Goal: Task Accomplishment & Management: Manage account settings

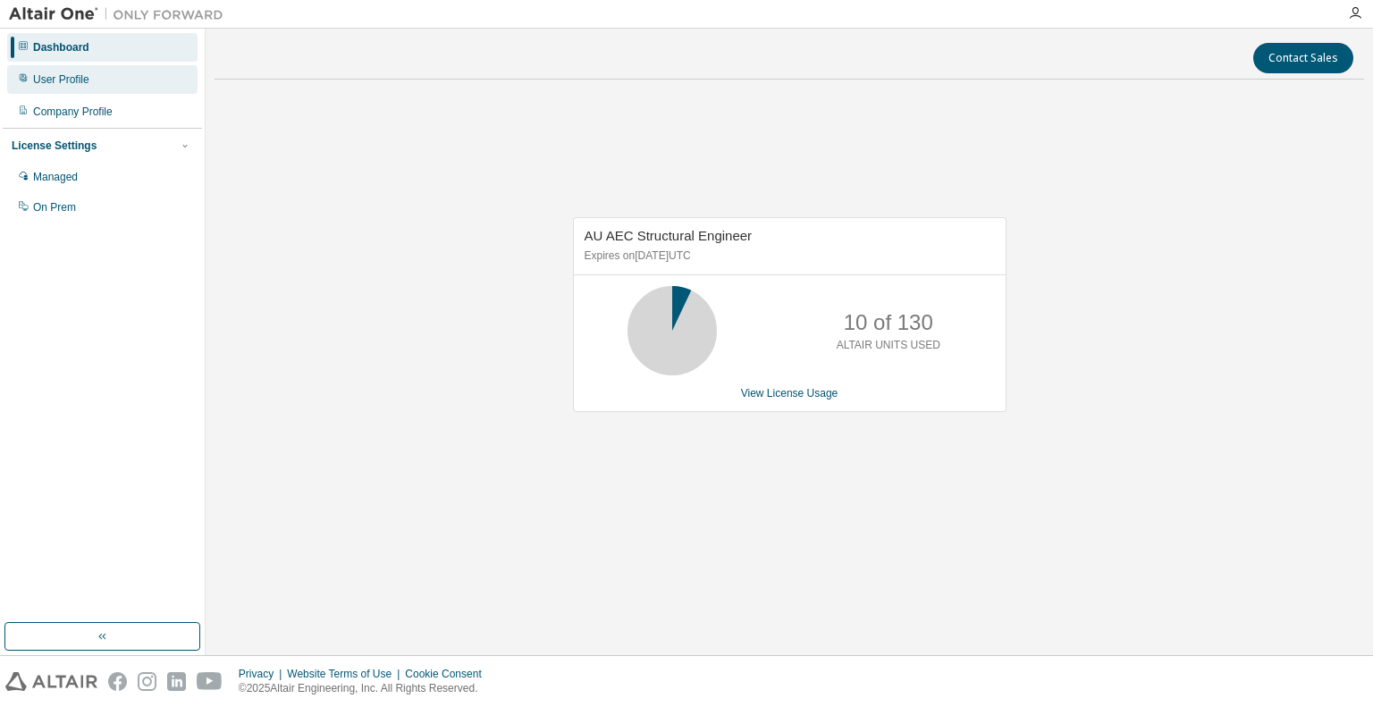
click at [127, 74] on div "User Profile" at bounding box center [102, 79] width 190 height 29
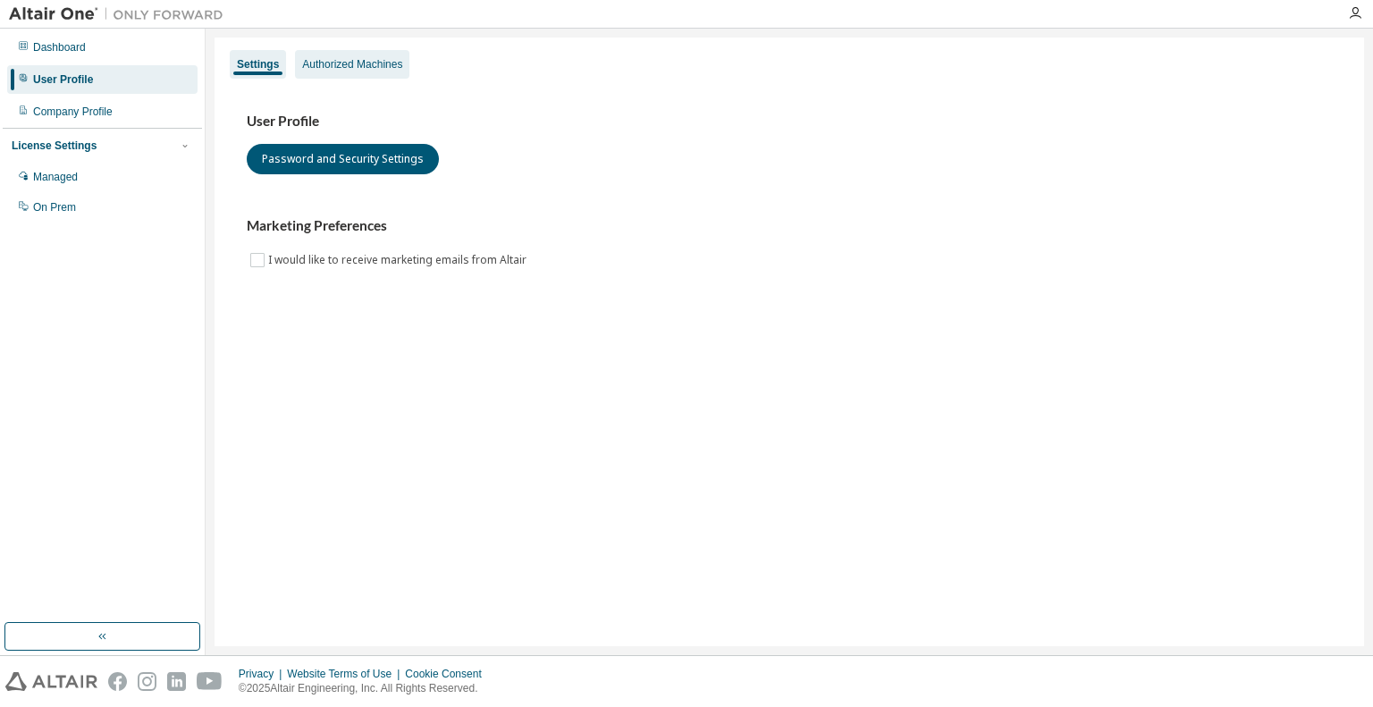
click at [374, 63] on div "Authorized Machines" at bounding box center [352, 64] width 100 height 14
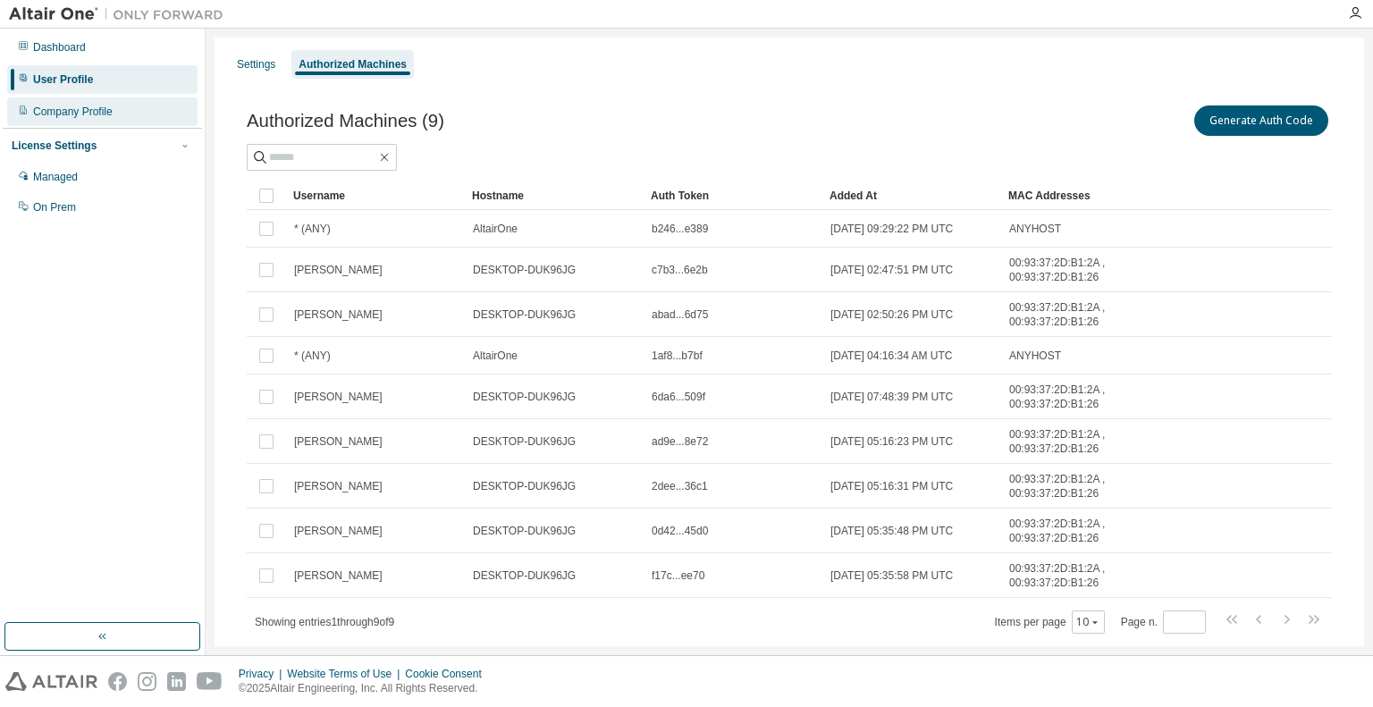
click at [114, 111] on div "Company Profile" at bounding box center [102, 111] width 190 height 29
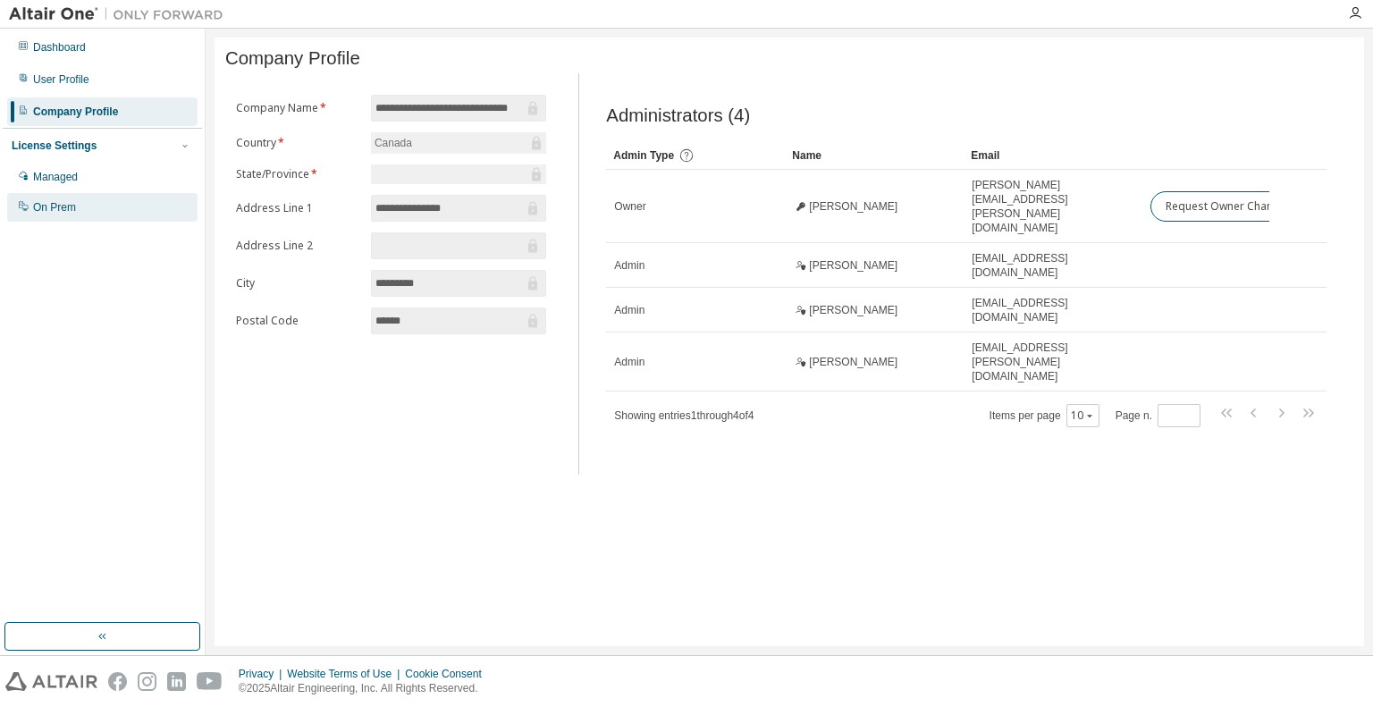
click at [91, 217] on div "On Prem" at bounding box center [102, 207] width 190 height 29
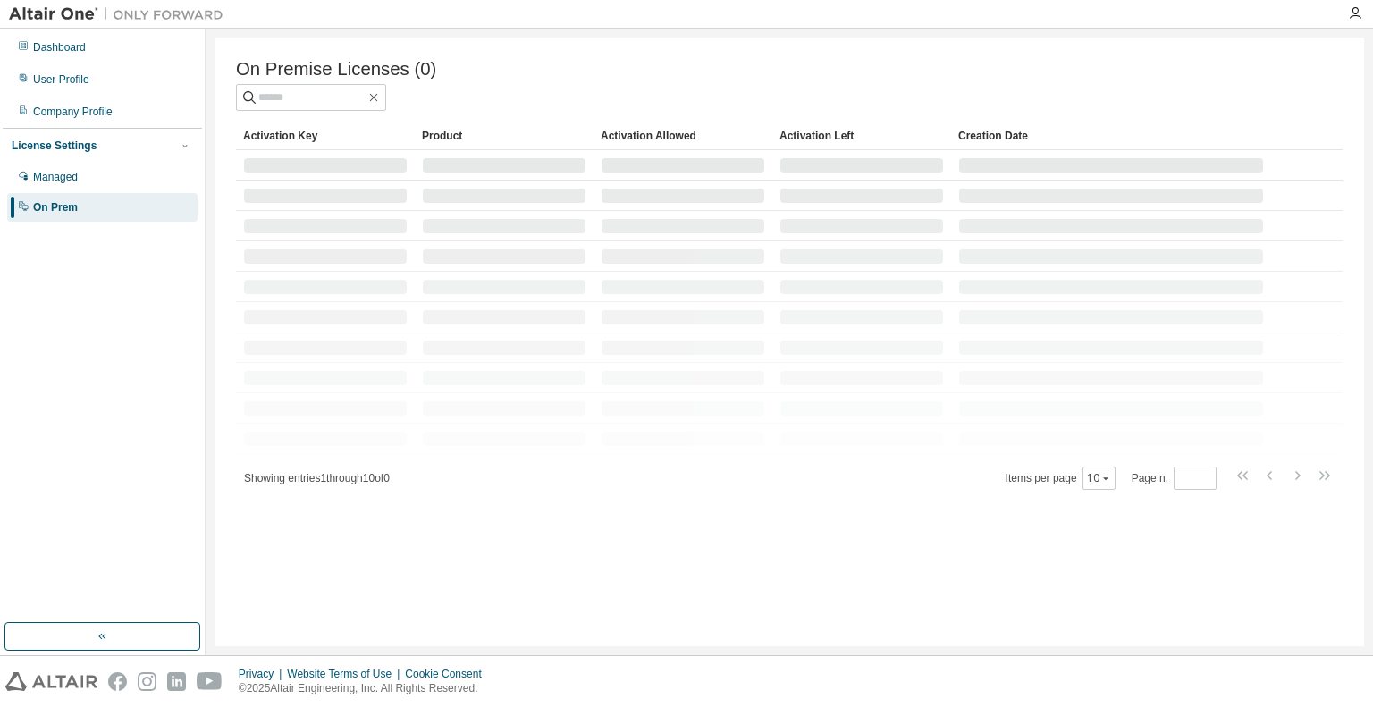
click at [378, 355] on div at bounding box center [325, 347] width 163 height 14
click at [365, 110] on span at bounding box center [311, 97] width 150 height 27
click at [359, 100] on input "text" at bounding box center [311, 97] width 107 height 18
click at [92, 63] on div "Dashboard User Profile Company Profile License Settings Managed On Prem" at bounding box center [102, 127] width 199 height 192
click at [95, 51] on div "Dashboard" at bounding box center [102, 47] width 190 height 29
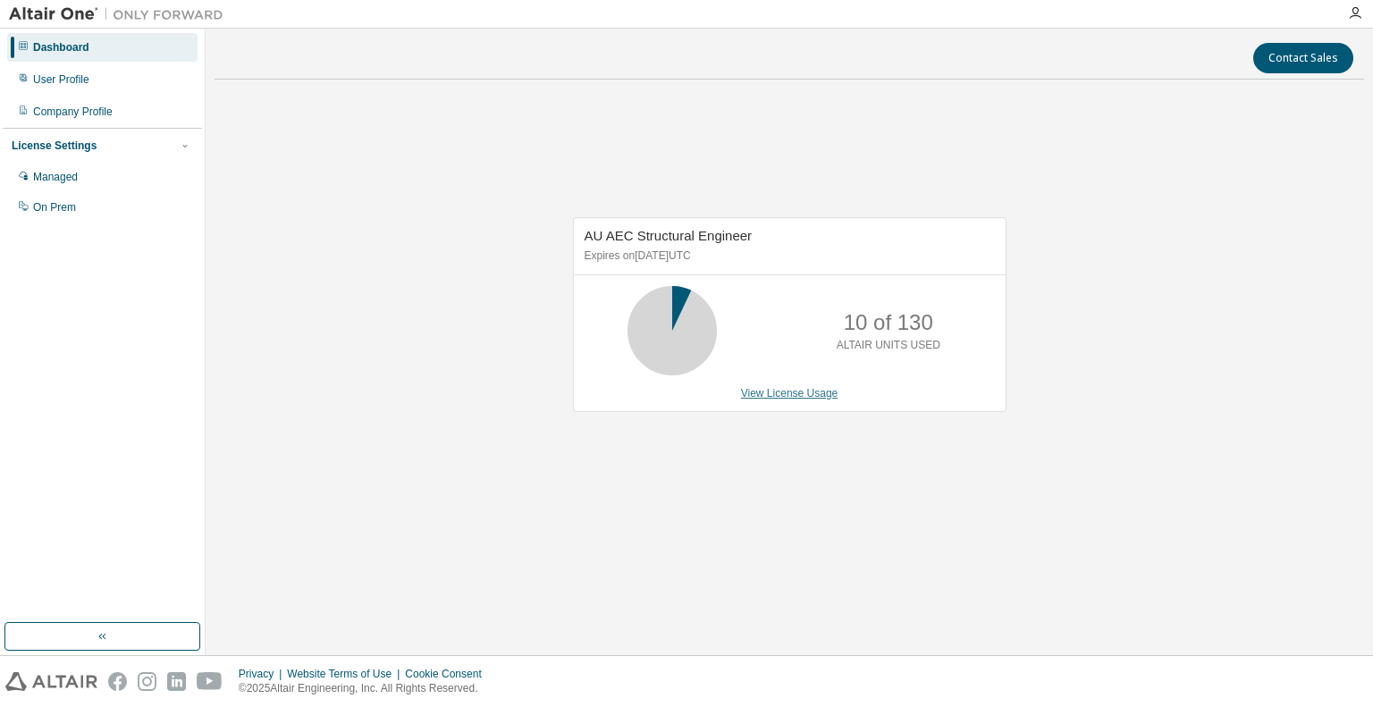
click at [793, 396] on link "View License Usage" at bounding box center [789, 393] width 97 height 13
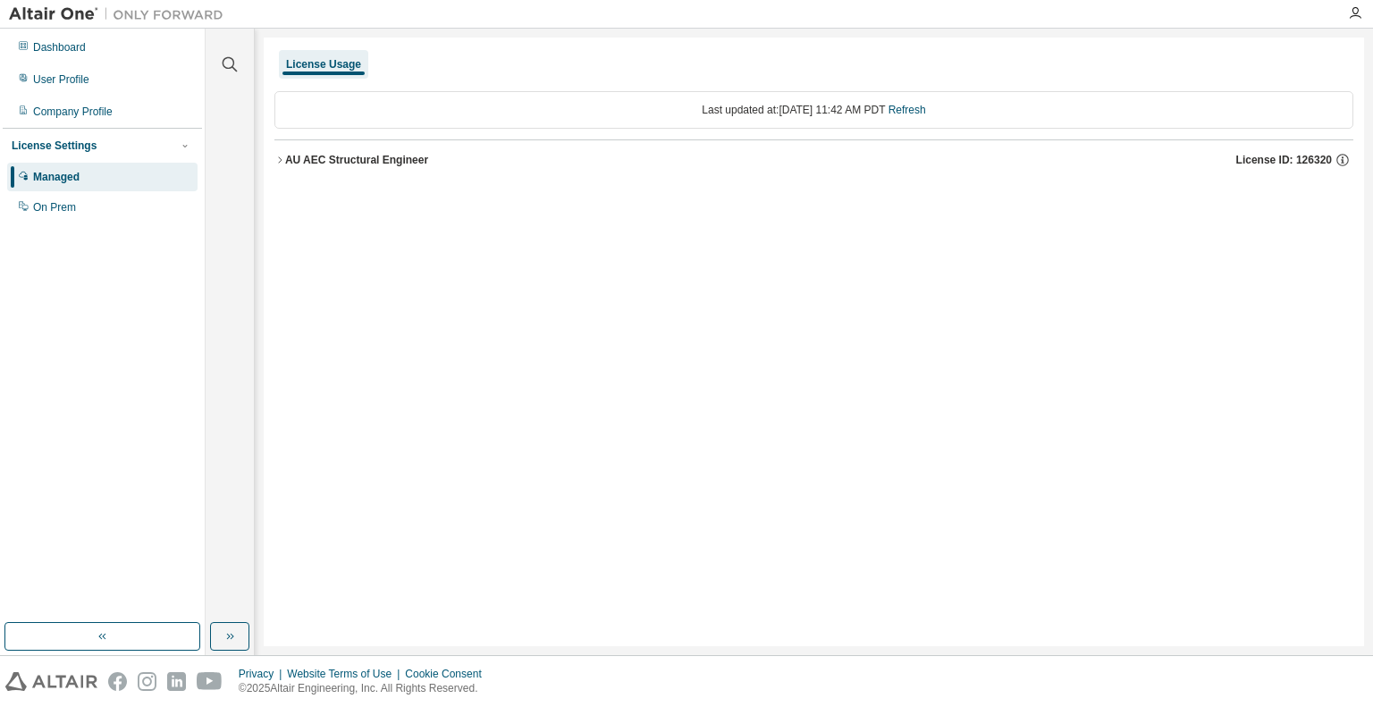
click at [397, 163] on div "AU AEC Structural Engineer" at bounding box center [356, 160] width 143 height 14
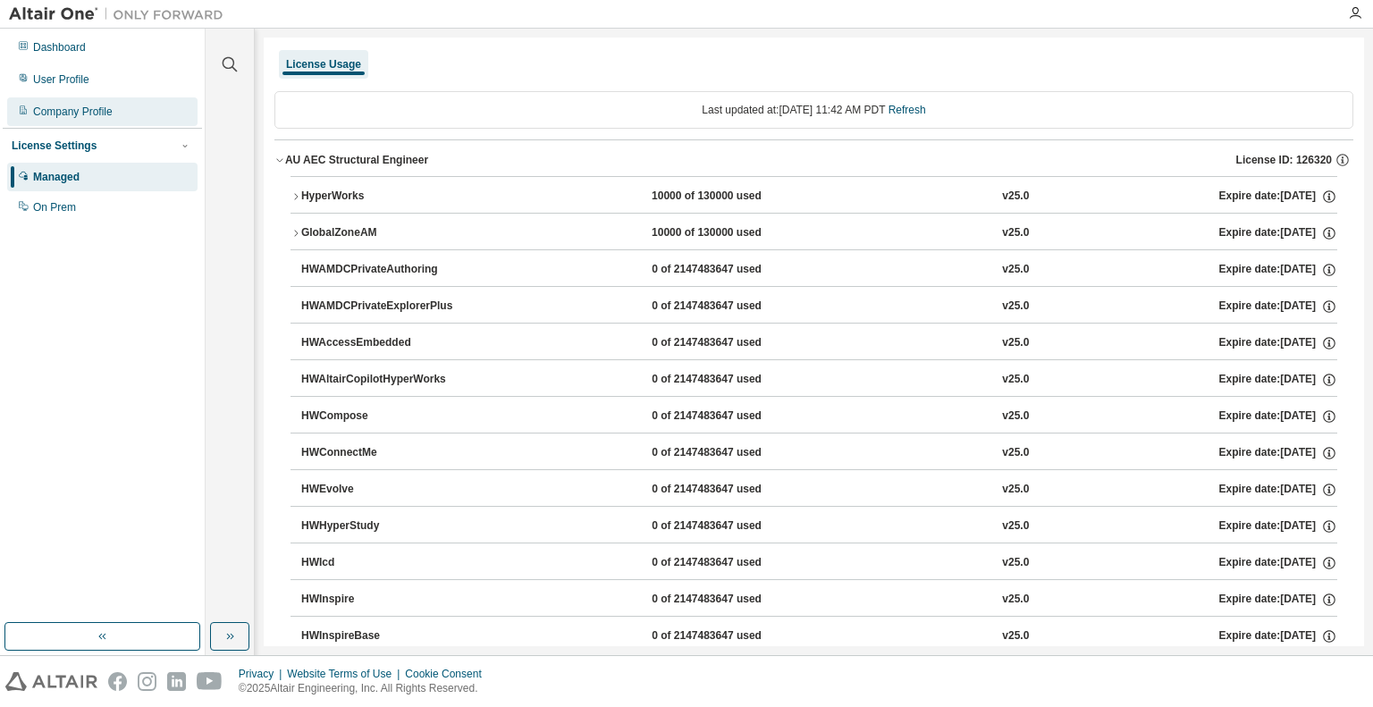
click at [93, 108] on div "Company Profile" at bounding box center [73, 112] width 80 height 14
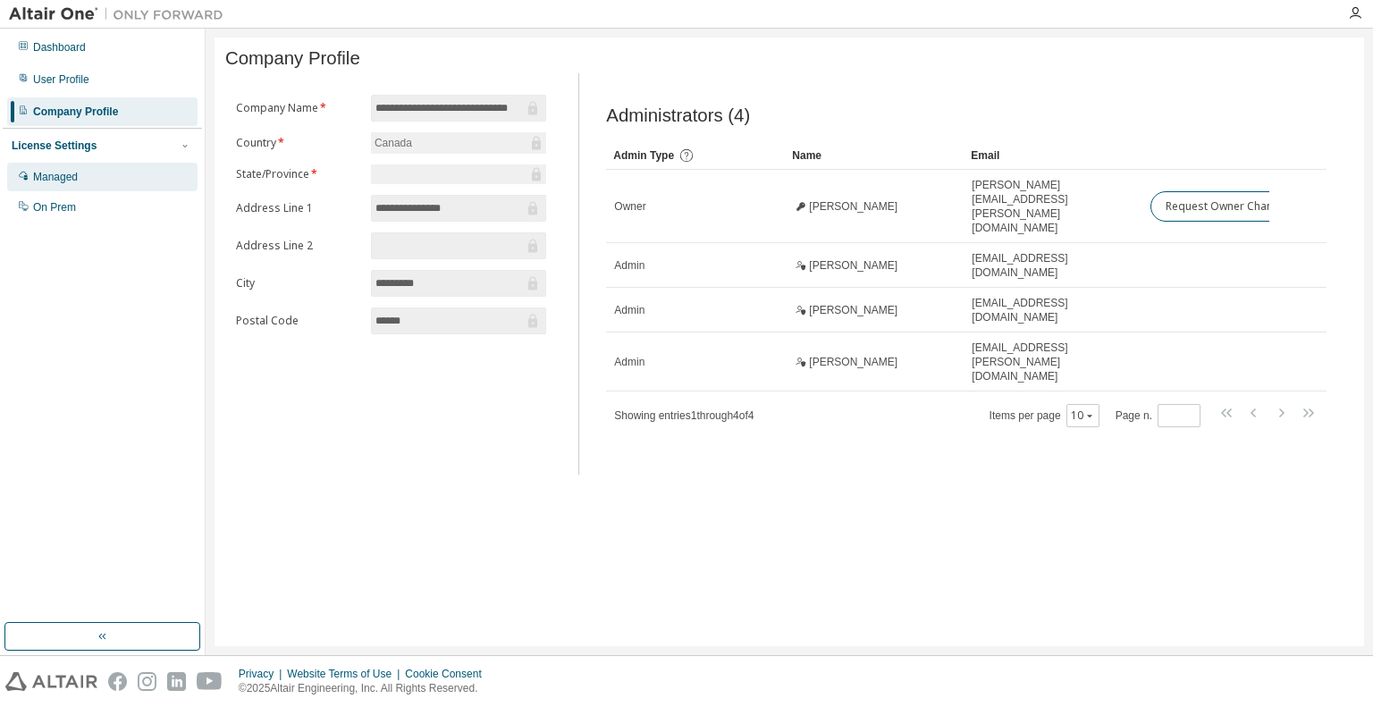
click at [97, 179] on div "Managed" at bounding box center [102, 177] width 190 height 29
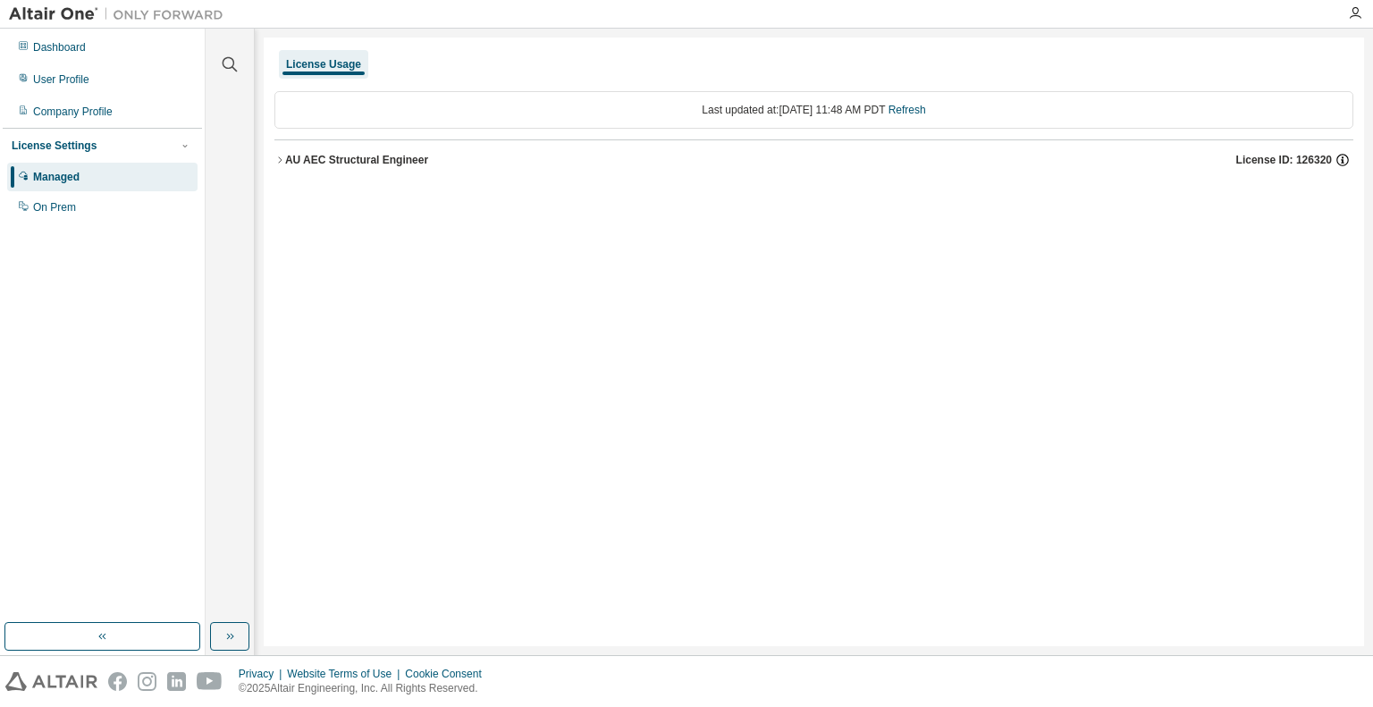
click at [1341, 156] on icon "button" at bounding box center [1342, 160] width 16 height 16
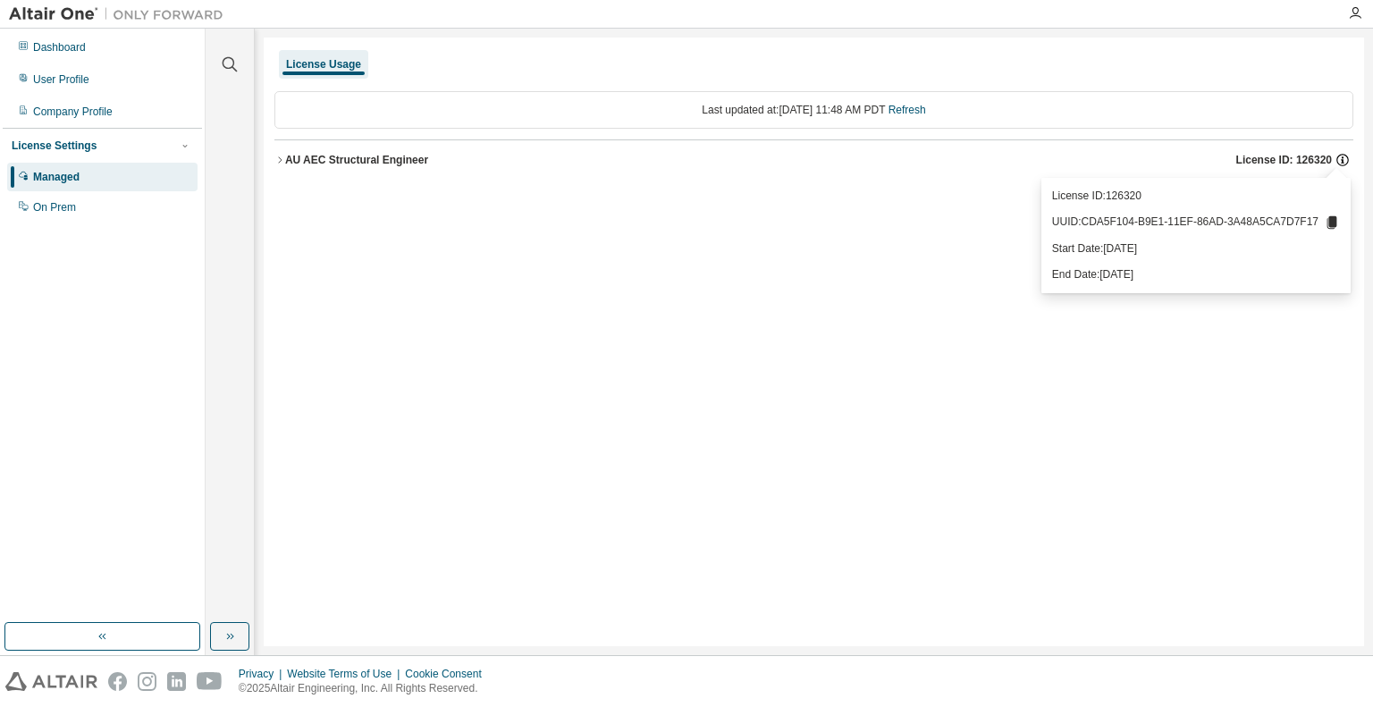
click at [1341, 156] on icon "button" at bounding box center [1342, 160] width 16 height 16
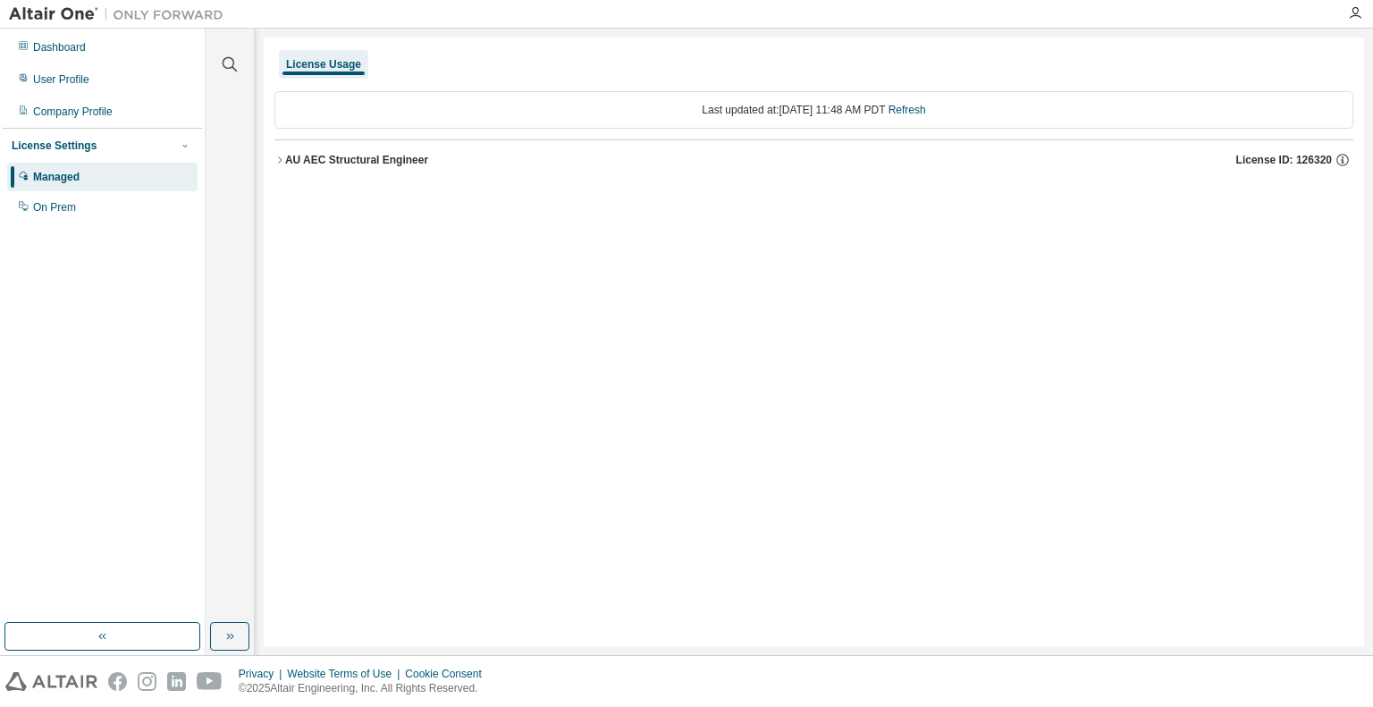
click at [769, 104] on div "Last updated at: Sat 2025-08-30 11:48 AM PDT Refresh" at bounding box center [813, 110] width 1079 height 38
click at [92, 209] on div "On Prem" at bounding box center [102, 207] width 190 height 29
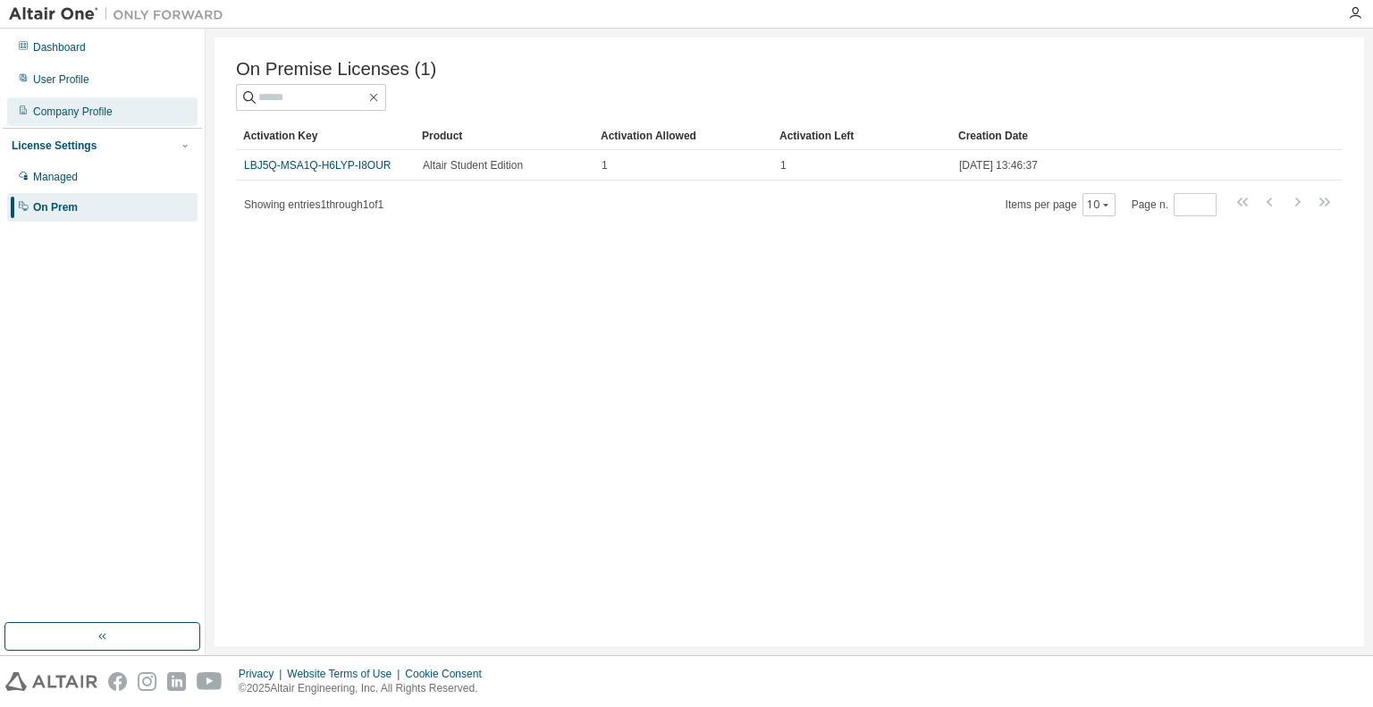
click at [121, 116] on div "Company Profile" at bounding box center [102, 111] width 190 height 29
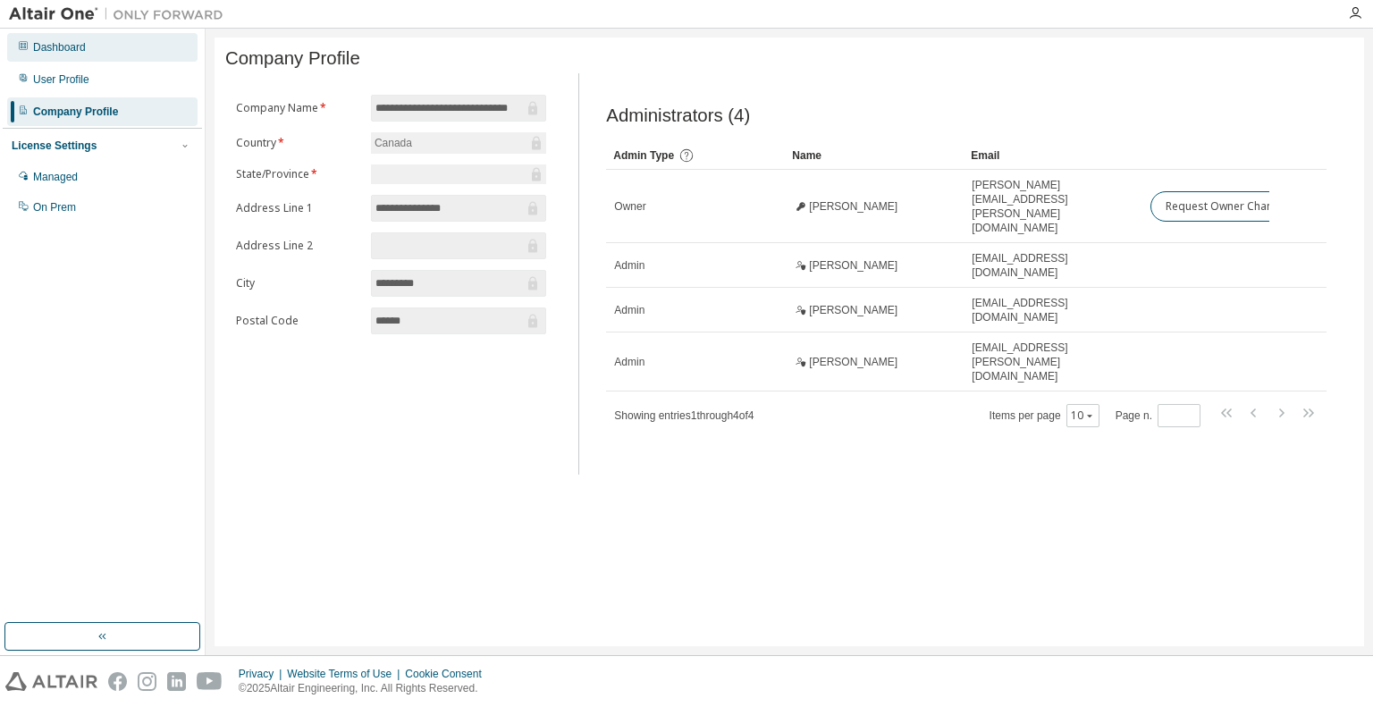
click at [88, 59] on div "Dashboard" at bounding box center [102, 47] width 190 height 29
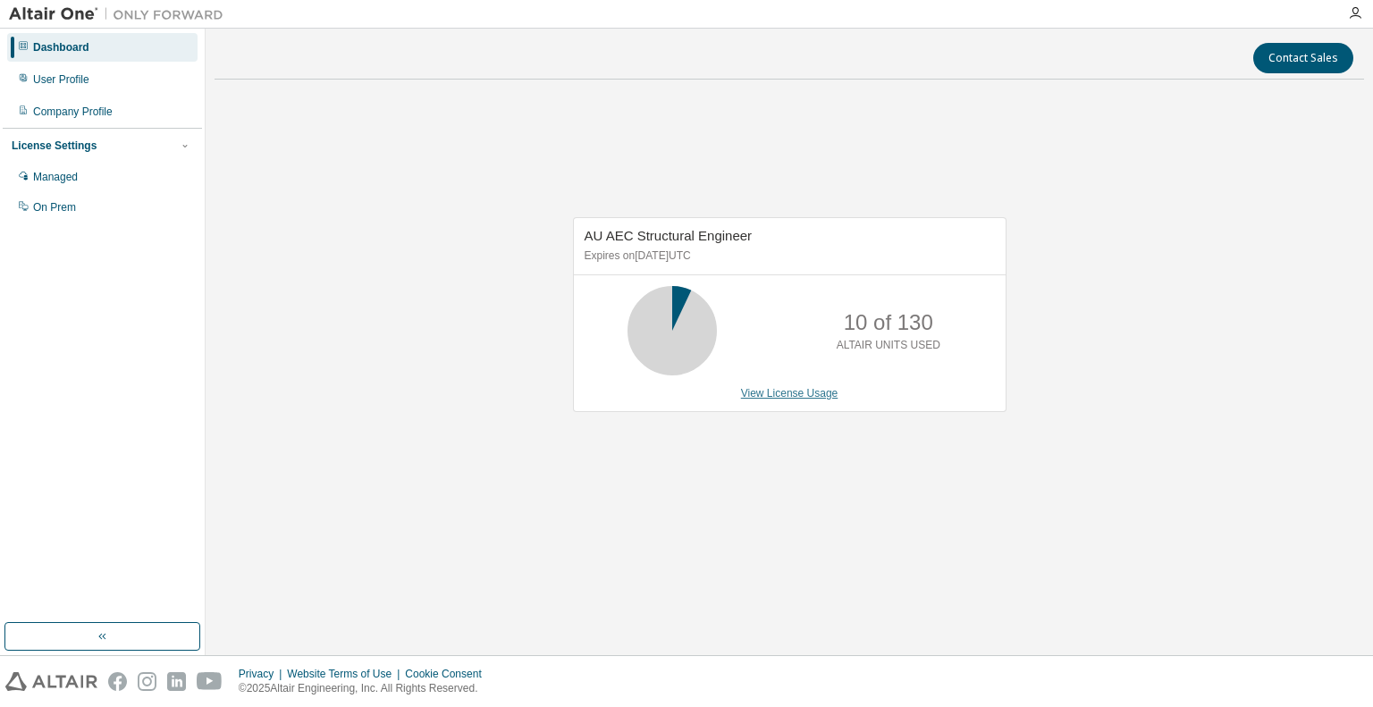
click at [824, 399] on link "View License Usage" at bounding box center [789, 393] width 97 height 13
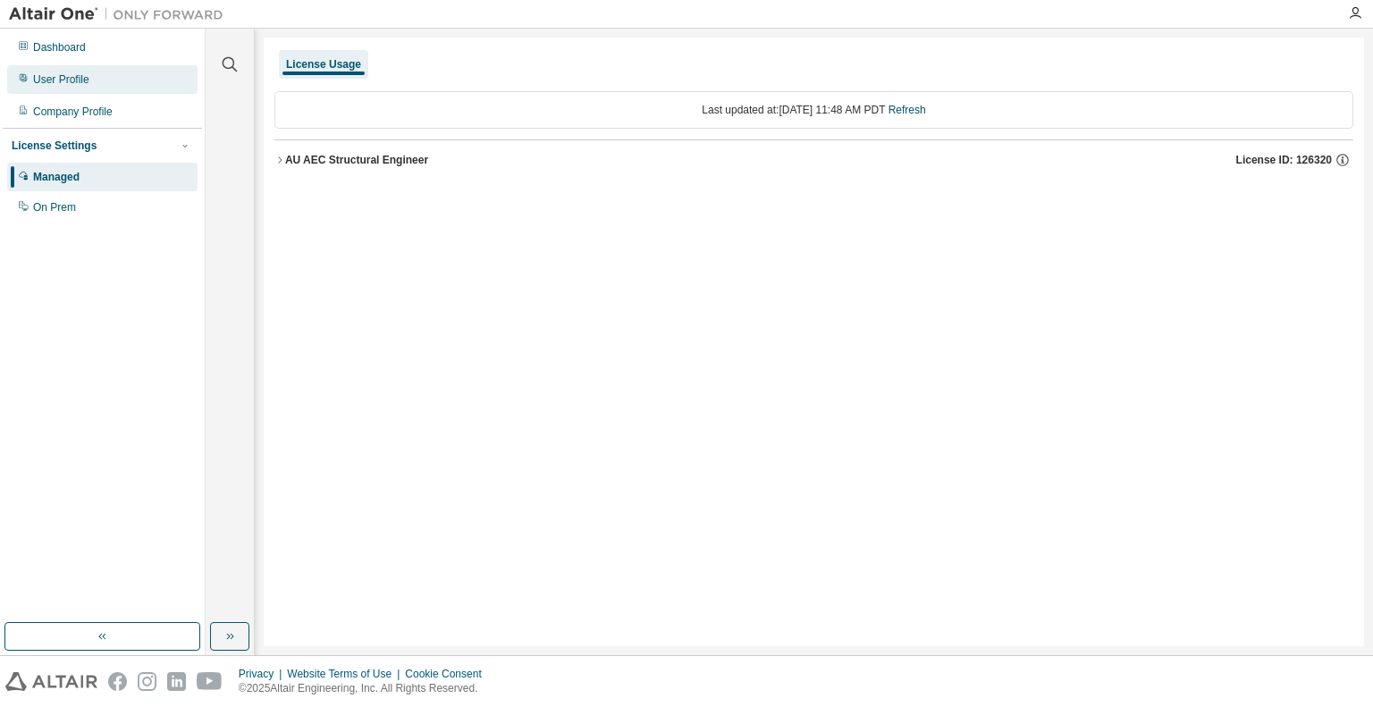
click at [113, 67] on div "User Profile" at bounding box center [102, 79] width 190 height 29
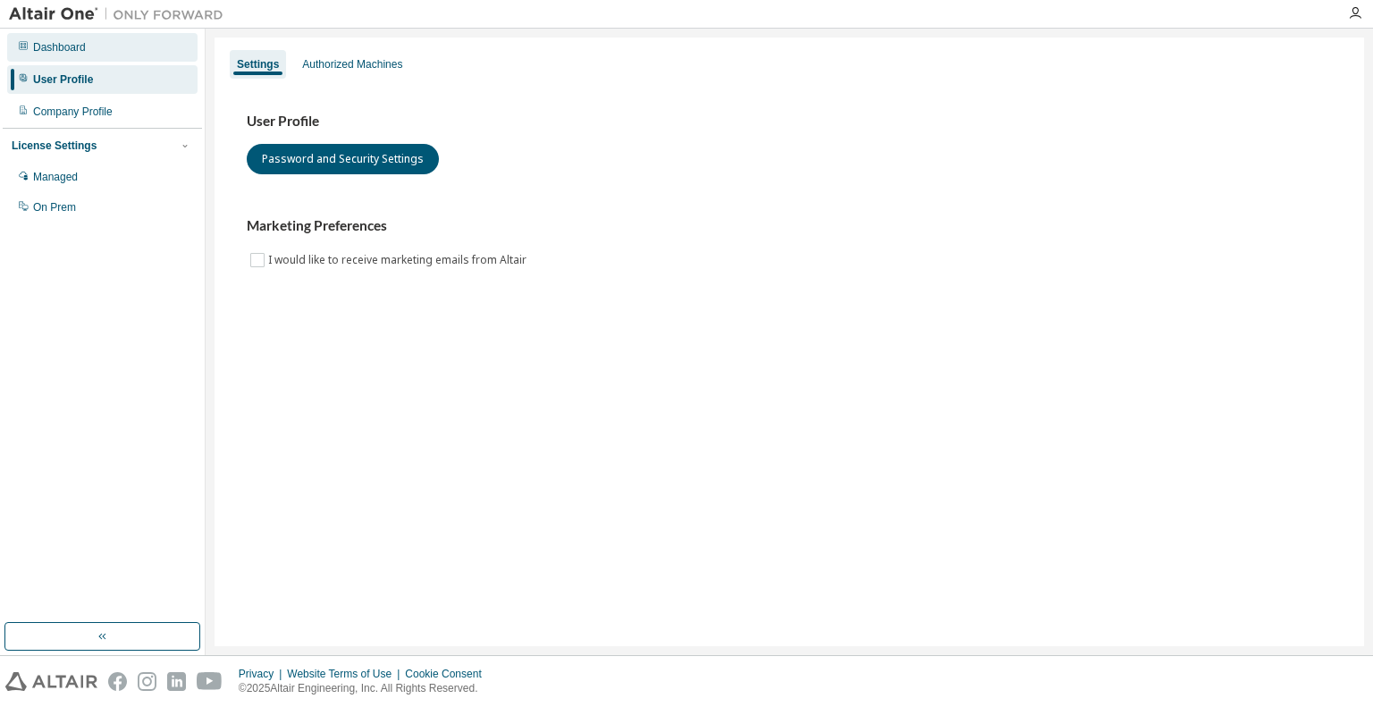
click at [111, 52] on div "Dashboard" at bounding box center [102, 47] width 190 height 29
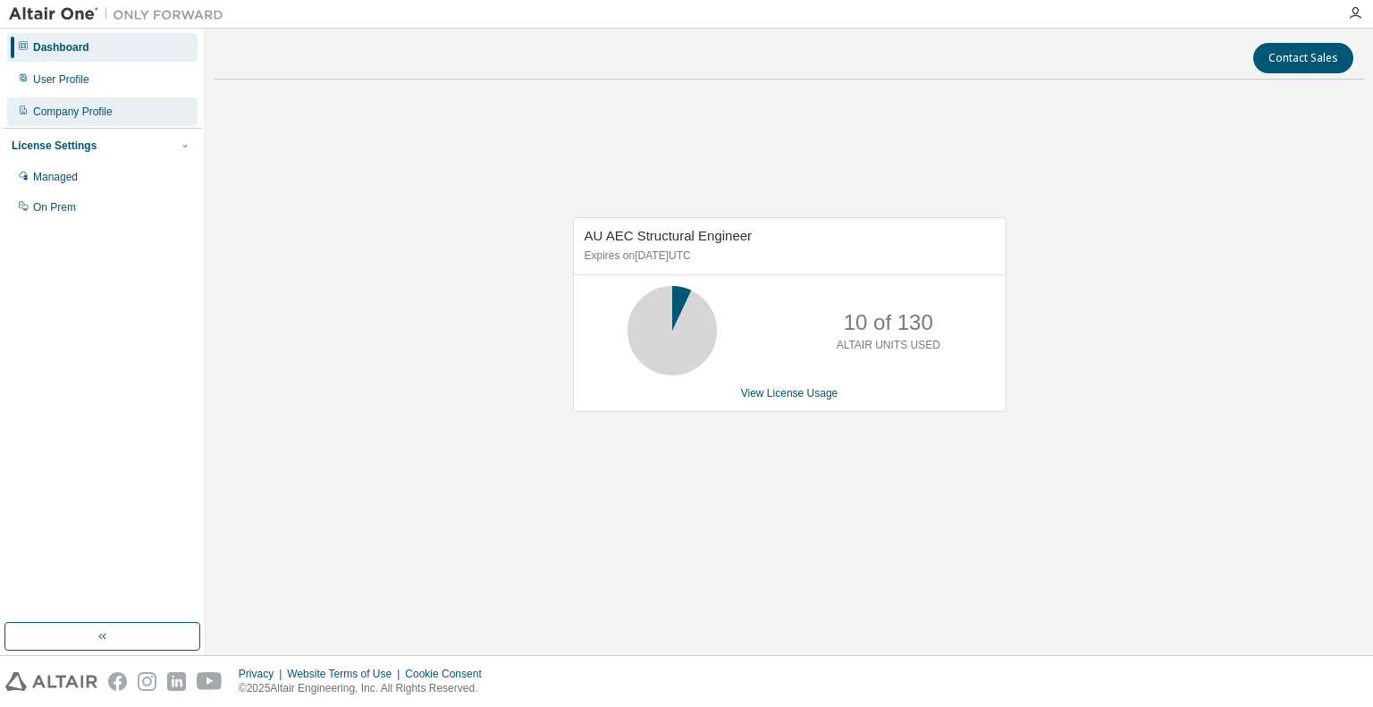
click at [105, 99] on div "Company Profile" at bounding box center [102, 111] width 190 height 29
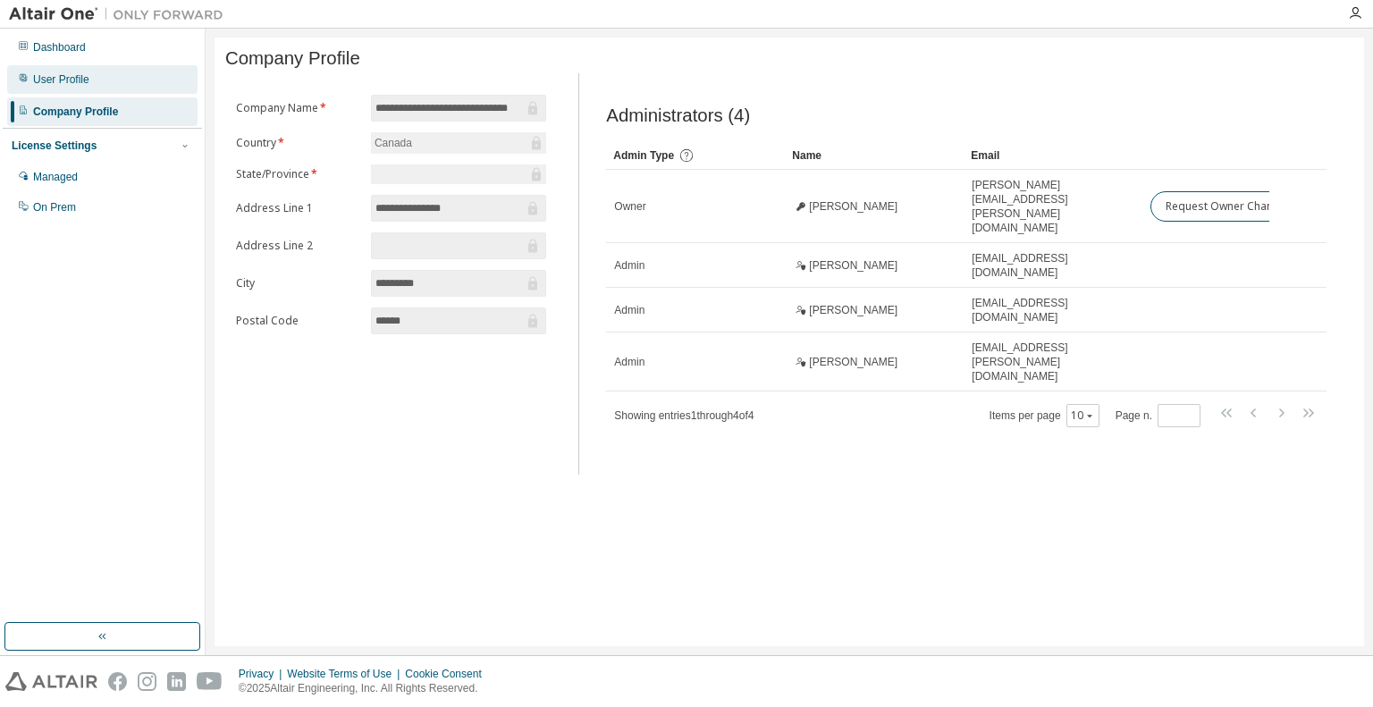
click at [107, 85] on div "User Profile" at bounding box center [102, 79] width 190 height 29
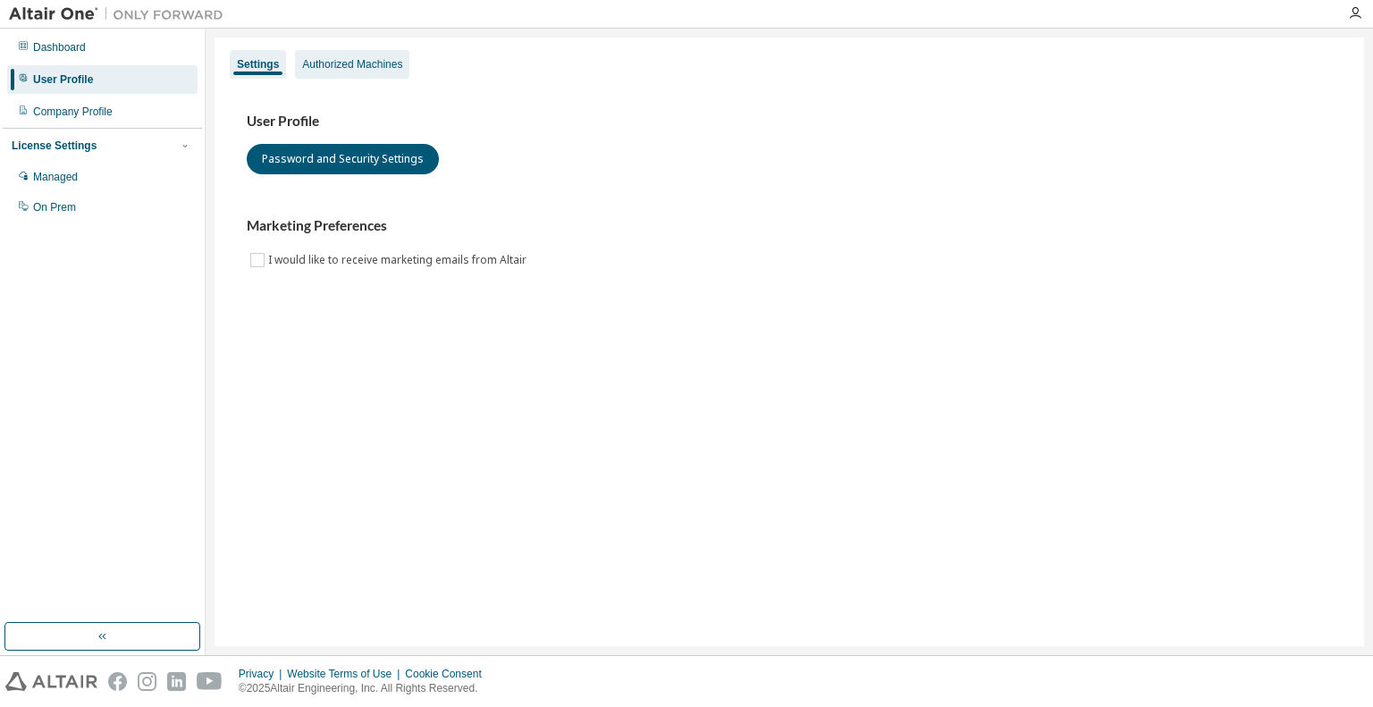
click at [396, 73] on div "Authorized Machines" at bounding box center [352, 64] width 114 height 29
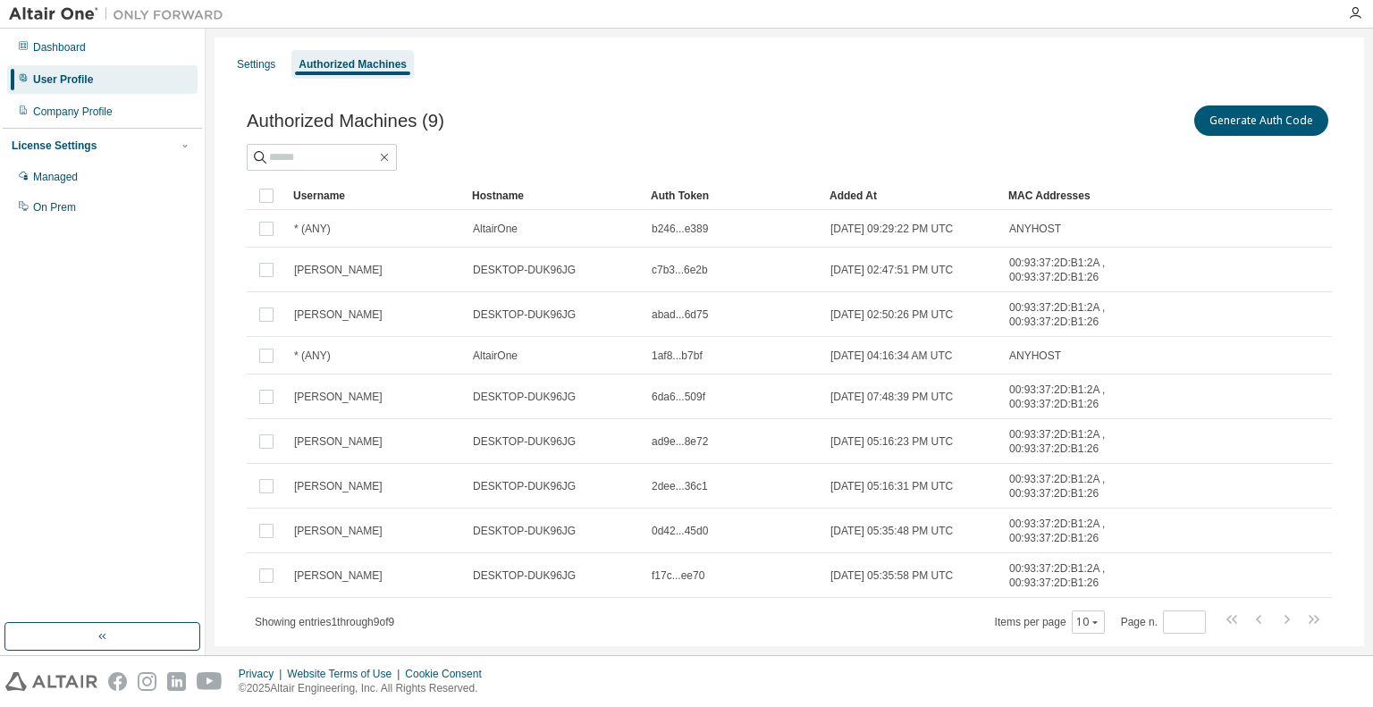
click at [1257, 135] on div "Generate Auth Code" at bounding box center [1060, 121] width 542 height 38
click at [1267, 128] on button "Generate Auth Code" at bounding box center [1261, 120] width 134 height 30
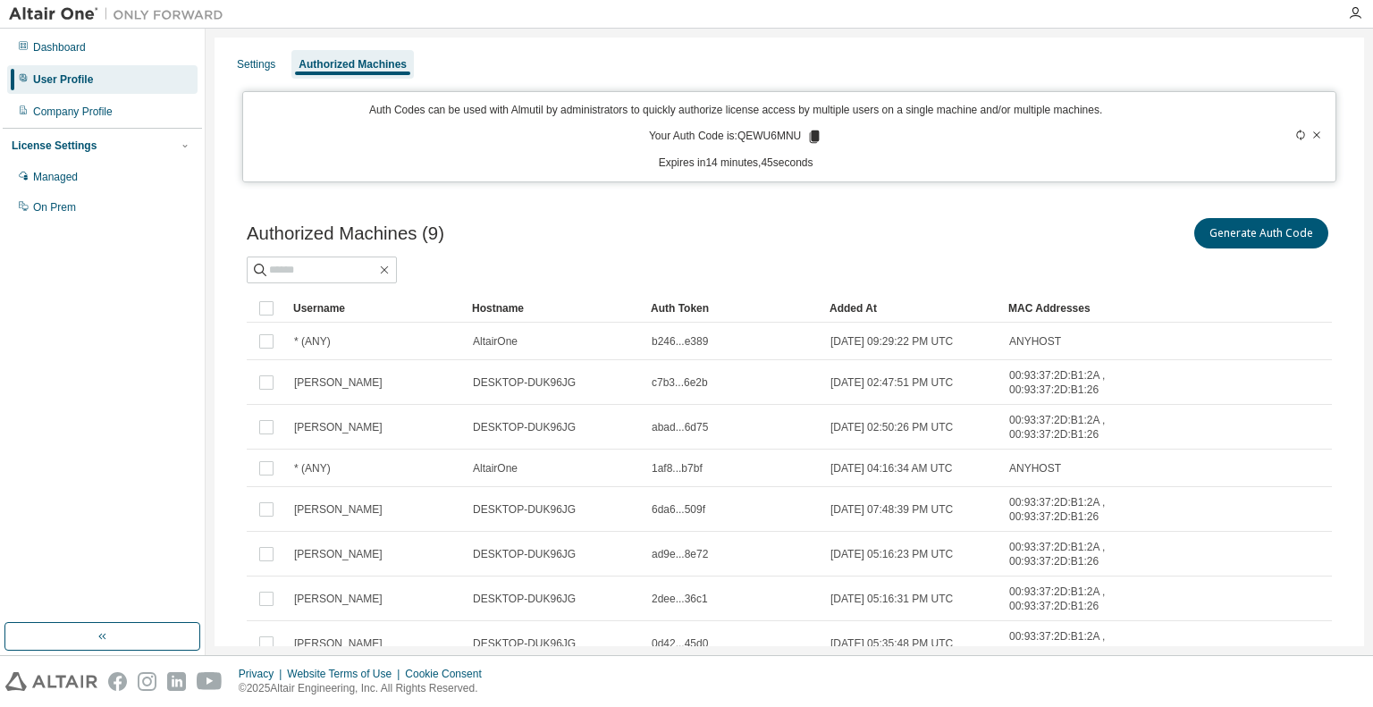
click at [1313, 132] on icon at bounding box center [1316, 134] width 7 height 6
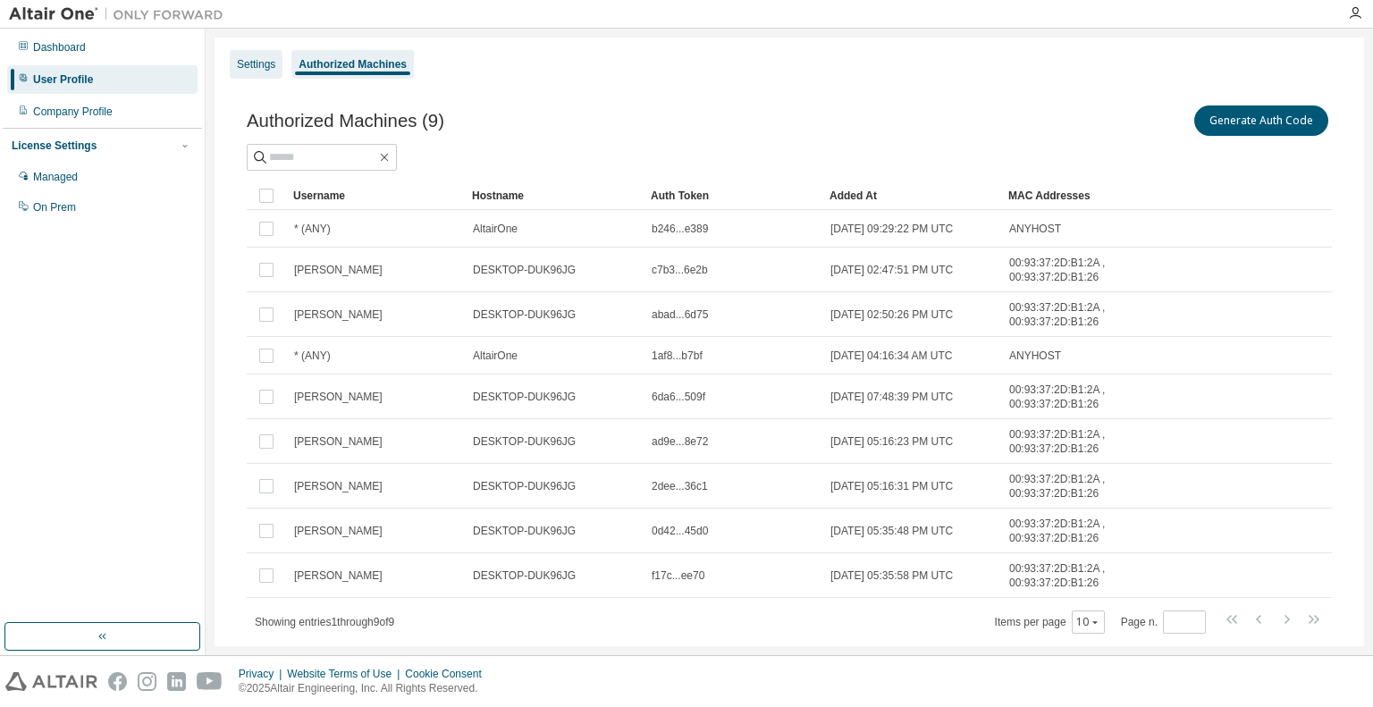
click at [265, 73] on div "Settings" at bounding box center [256, 64] width 53 height 29
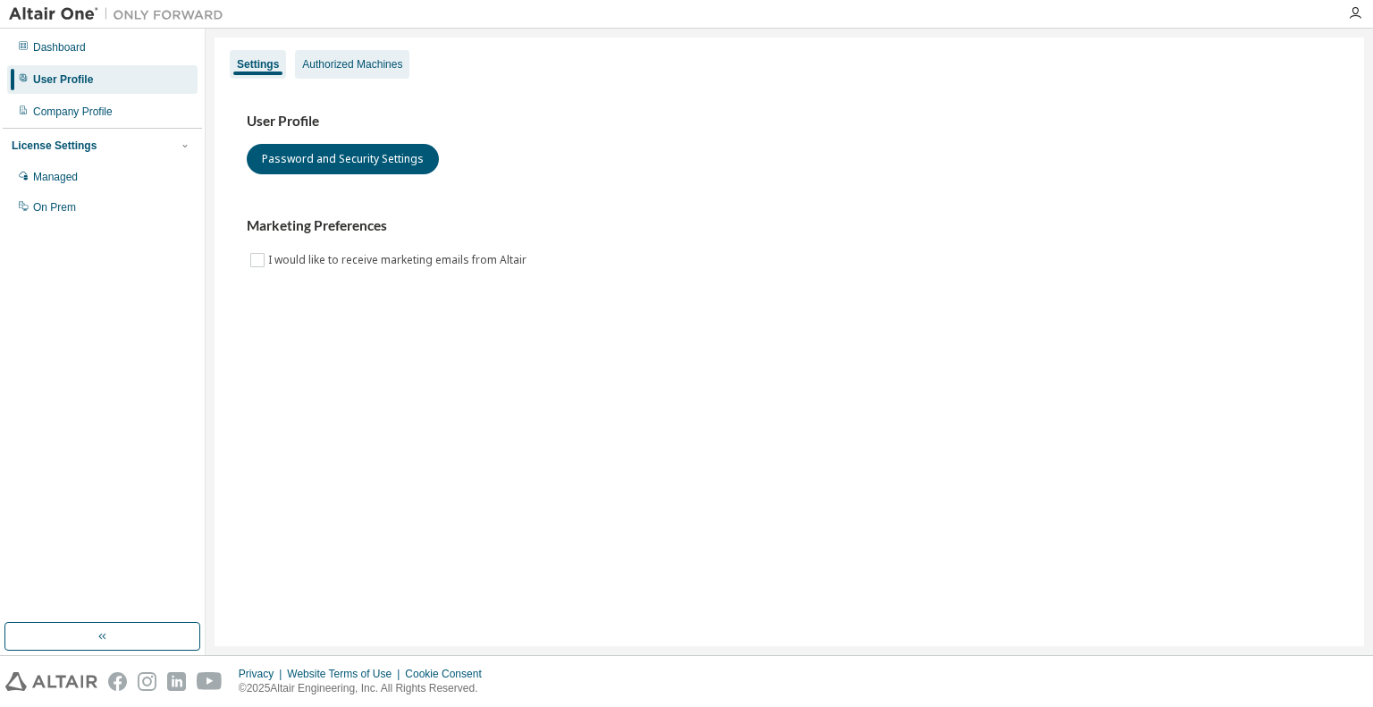
click at [324, 71] on div "Authorized Machines" at bounding box center [352, 64] width 100 height 14
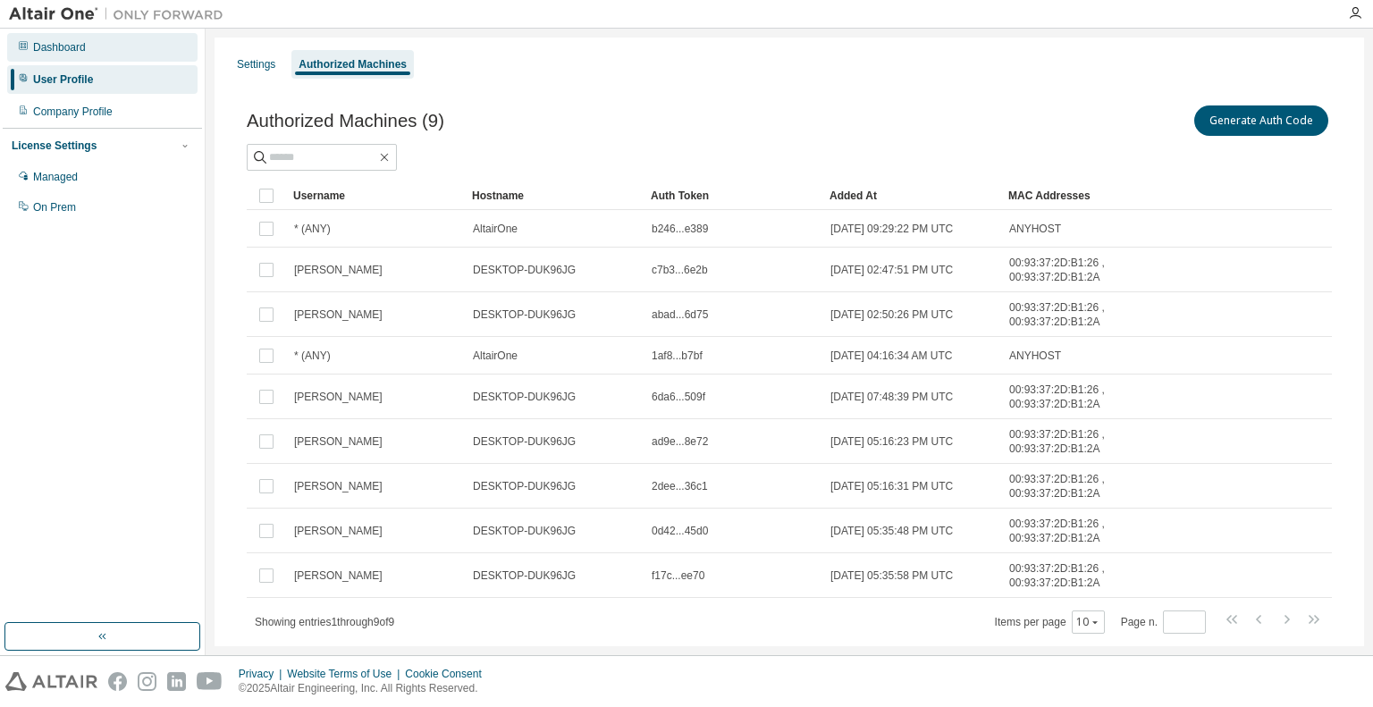
click at [132, 46] on div "Dashboard" at bounding box center [102, 47] width 190 height 29
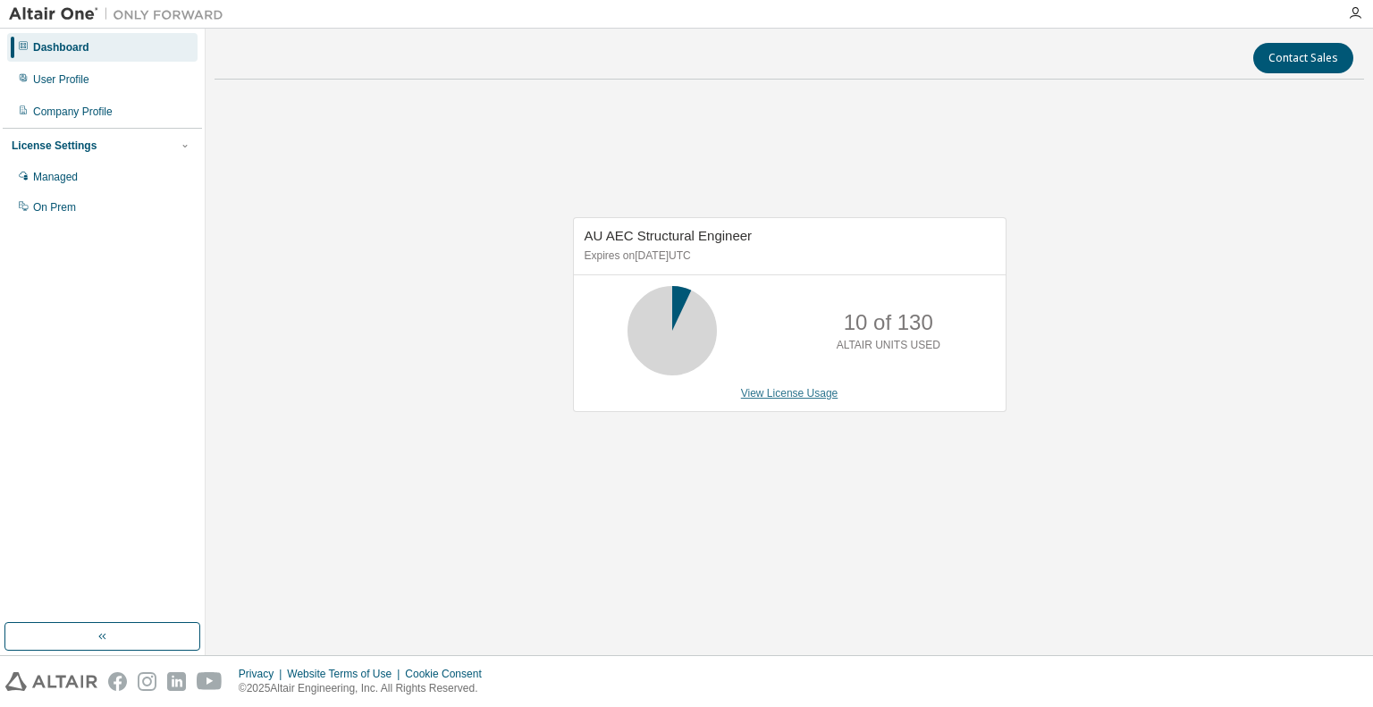
click at [790, 392] on link "View License Usage" at bounding box center [789, 393] width 97 height 13
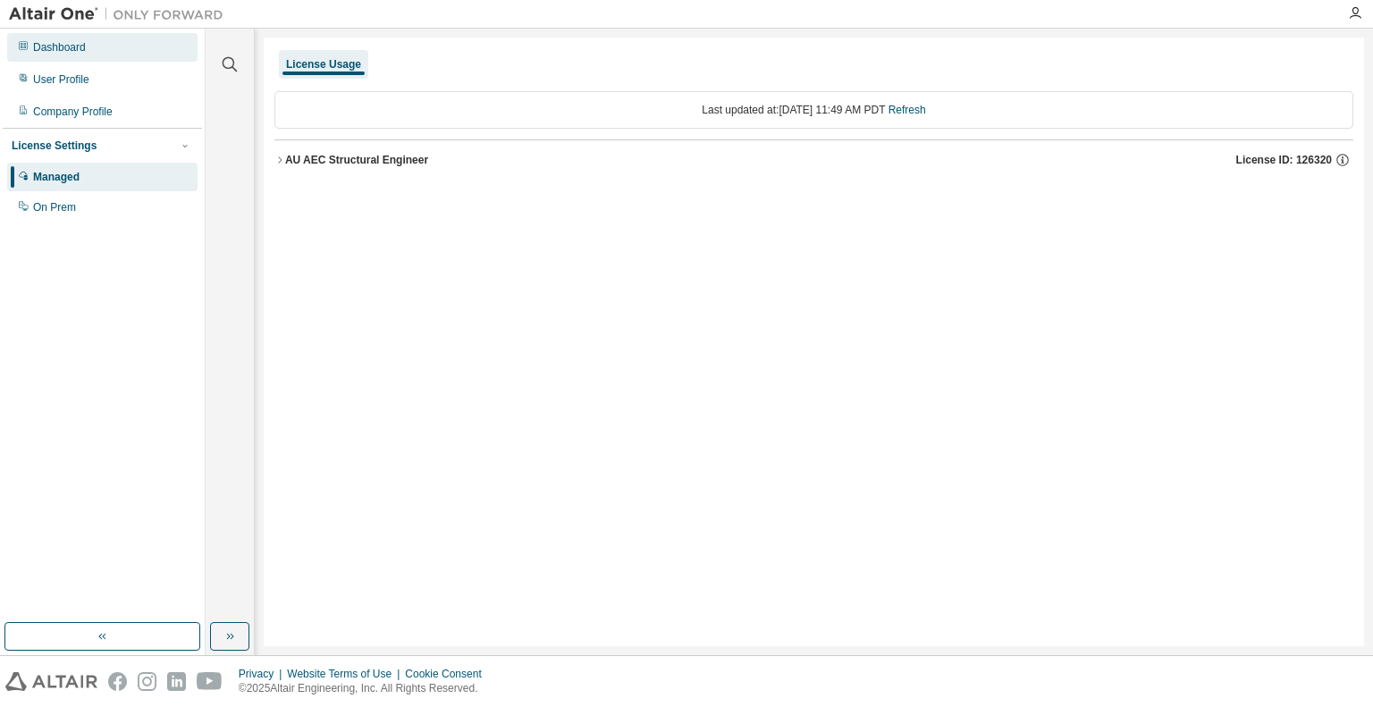
click at [124, 52] on div "Dashboard" at bounding box center [102, 47] width 190 height 29
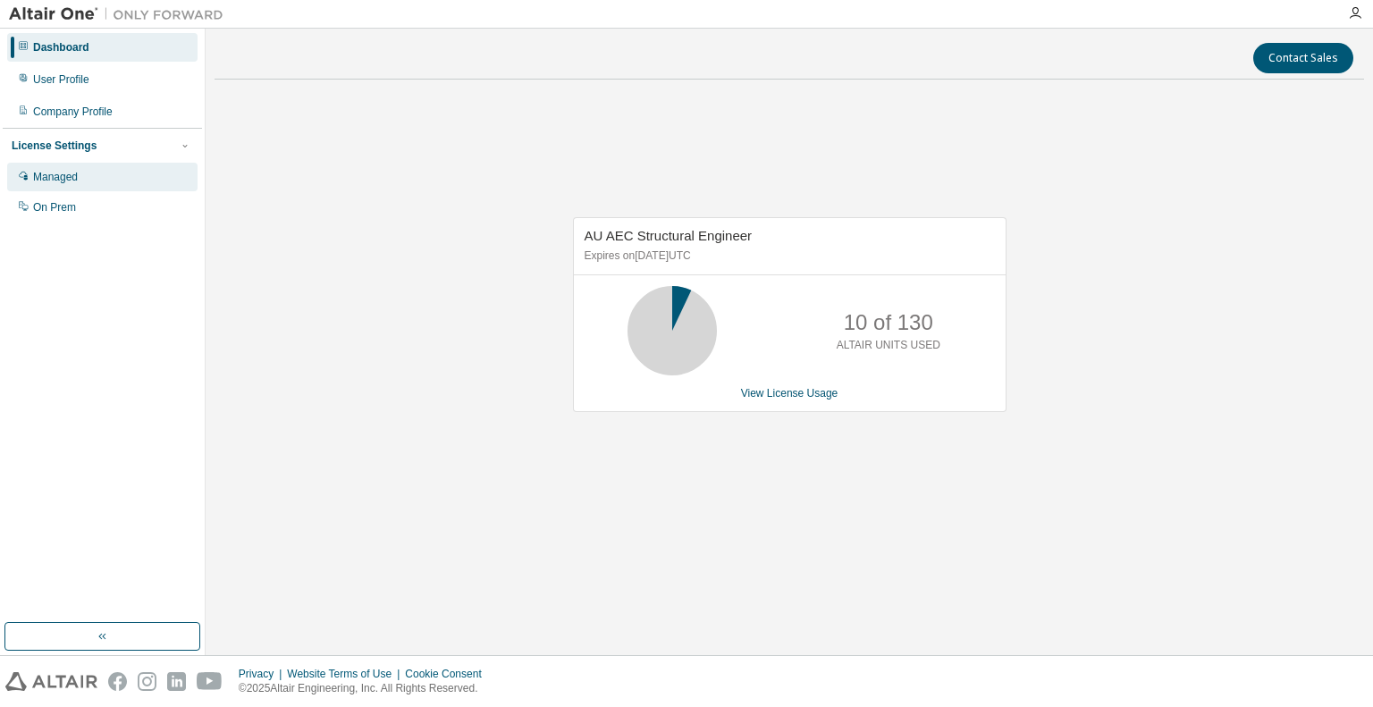
click at [38, 181] on div "Managed" at bounding box center [55, 177] width 45 height 14
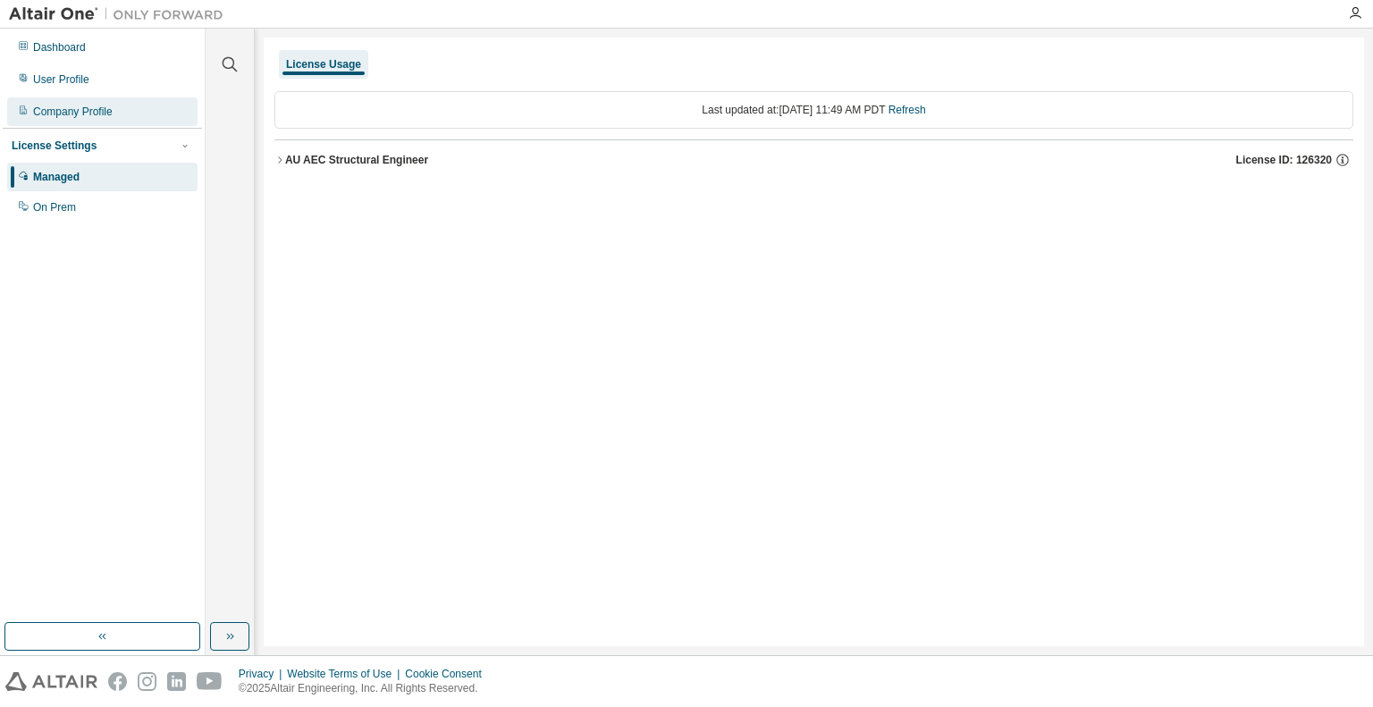
click at [94, 121] on div "Company Profile" at bounding box center [102, 111] width 190 height 29
